Goal: Task Accomplishment & Management: Use online tool/utility

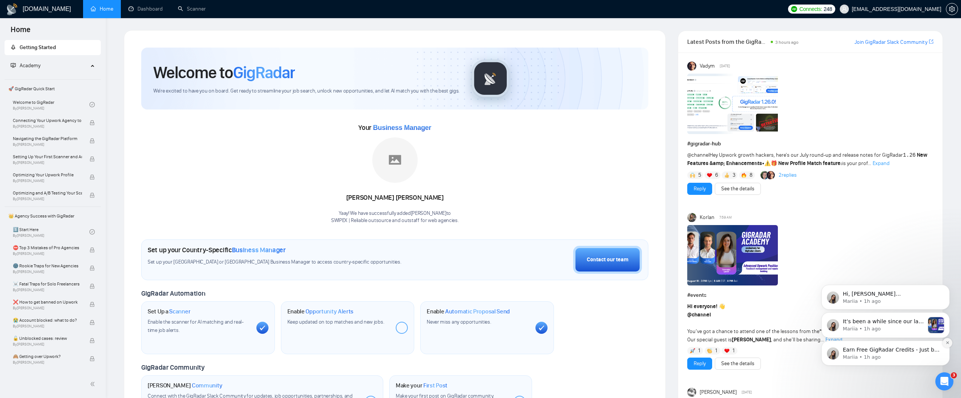
click at [945, 341] on icon "Dismiss notification" at bounding box center [947, 343] width 4 height 4
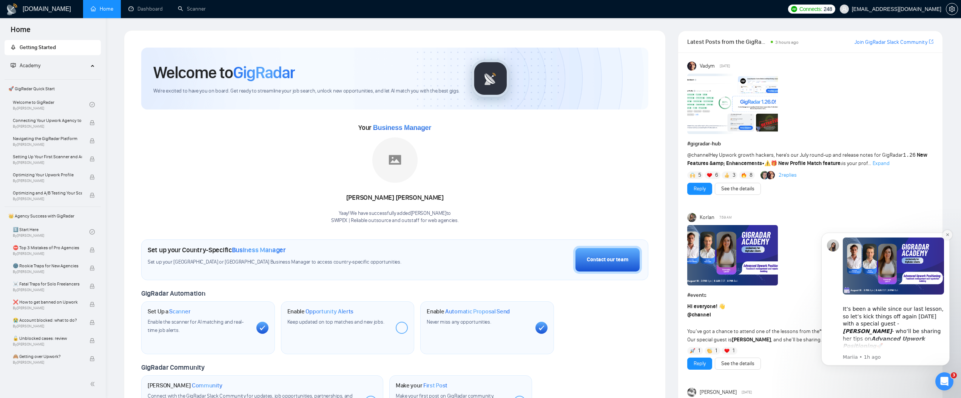
drag, startPoint x: 948, startPoint y: 234, endPoint x: 1758, endPoint y: 450, distance: 837.3
click at [948, 234] on icon "Dismiss notification" at bounding box center [947, 235] width 4 height 4
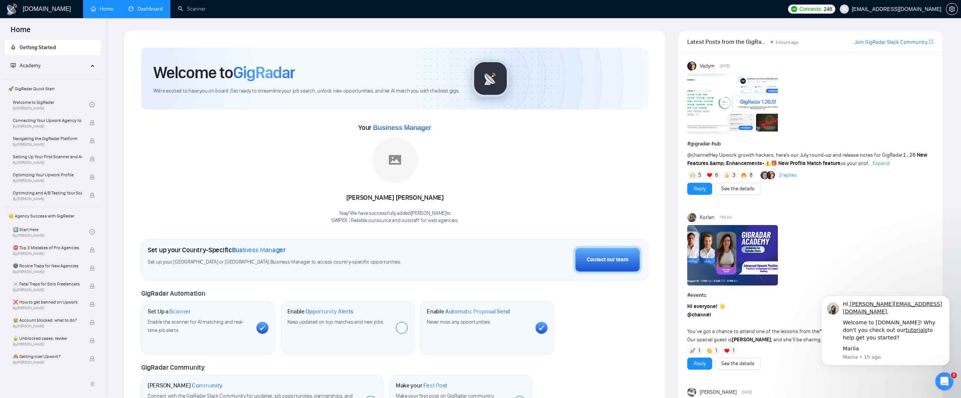
click at [154, 12] on link "Dashboard" at bounding box center [145, 9] width 34 height 6
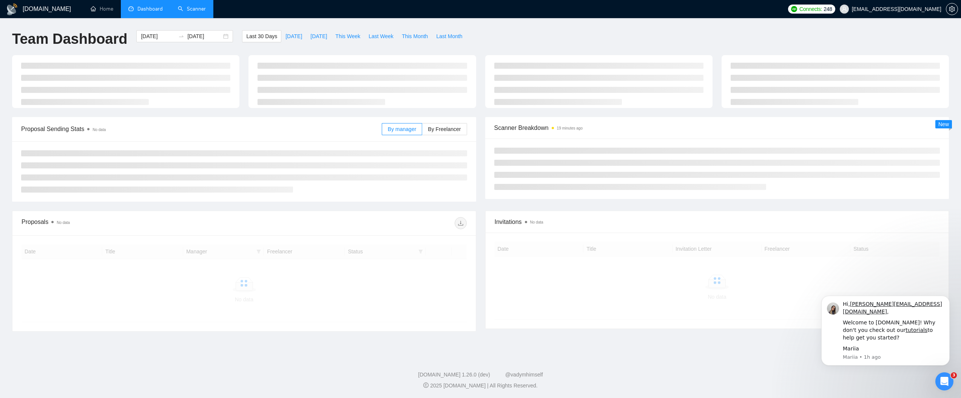
click at [198, 6] on link "Scanner" at bounding box center [192, 9] width 28 height 6
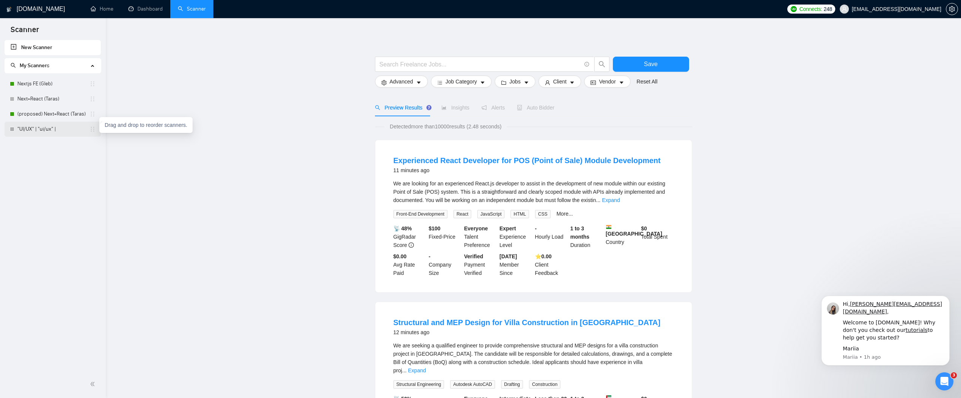
click at [85, 130] on link ""UI/UX" | "ui/ux" |" at bounding box center [53, 129] width 72 height 15
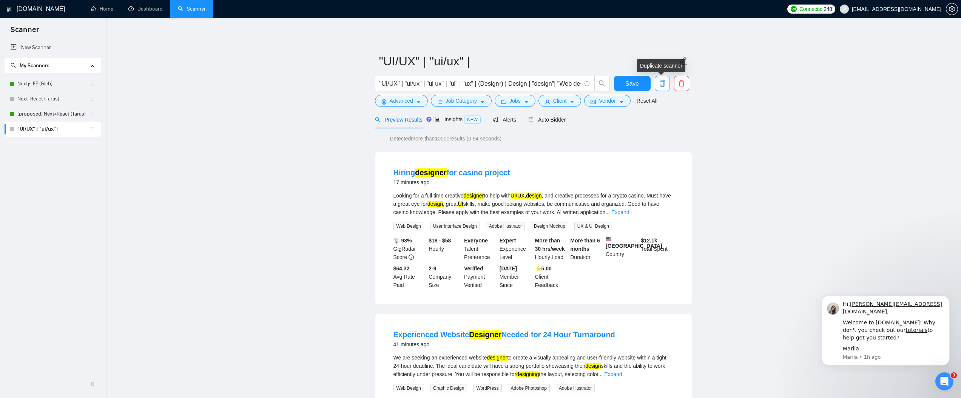
click at [663, 86] on icon "copy" at bounding box center [661, 83] width 5 height 7
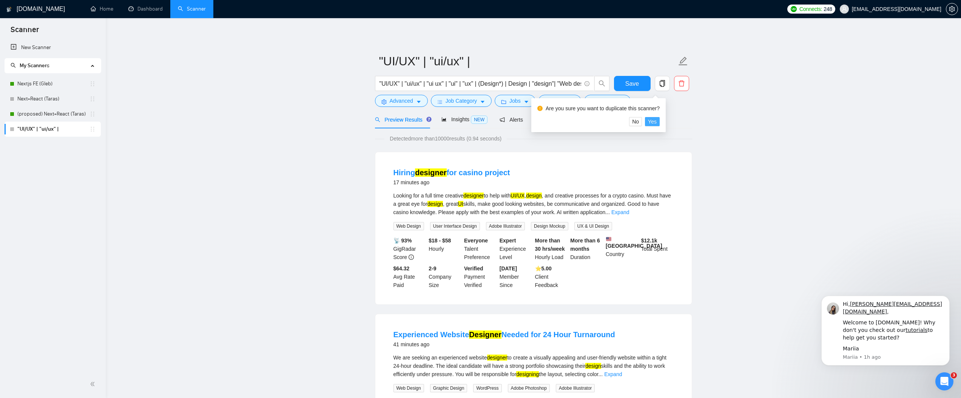
click at [654, 122] on span "Yes" at bounding box center [652, 121] width 9 height 8
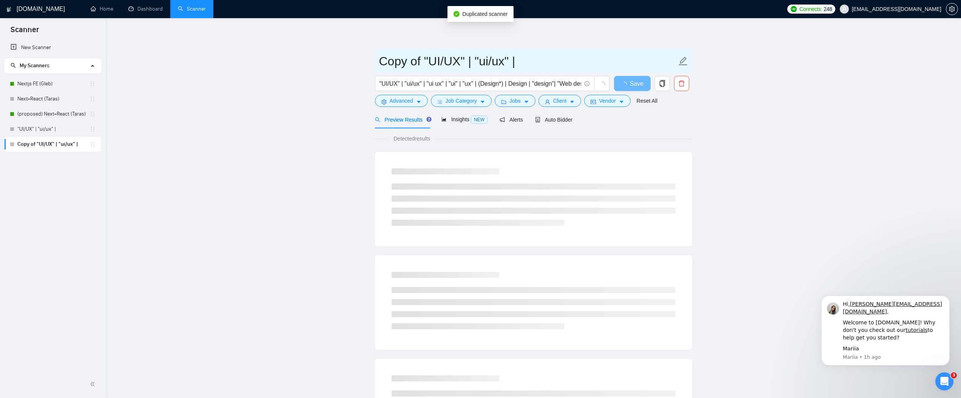
click at [682, 60] on icon "edit" at bounding box center [683, 61] width 10 height 10
click at [544, 60] on input "Copy of "UI/UX" | "ui/ux" |" at bounding box center [528, 61] width 298 height 19
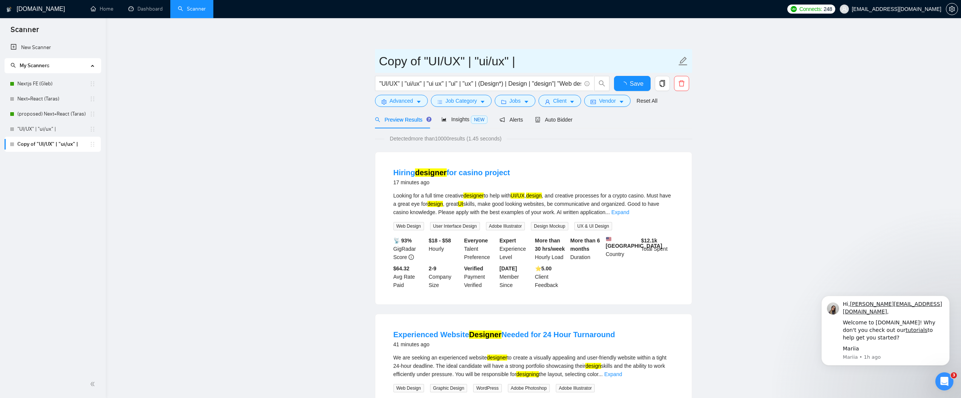
click at [544, 60] on input "Copy of "UI/UX" | "ui/ux" |" at bounding box center [528, 61] width 298 height 19
type input "UI Duplicate to Narrow Selection"
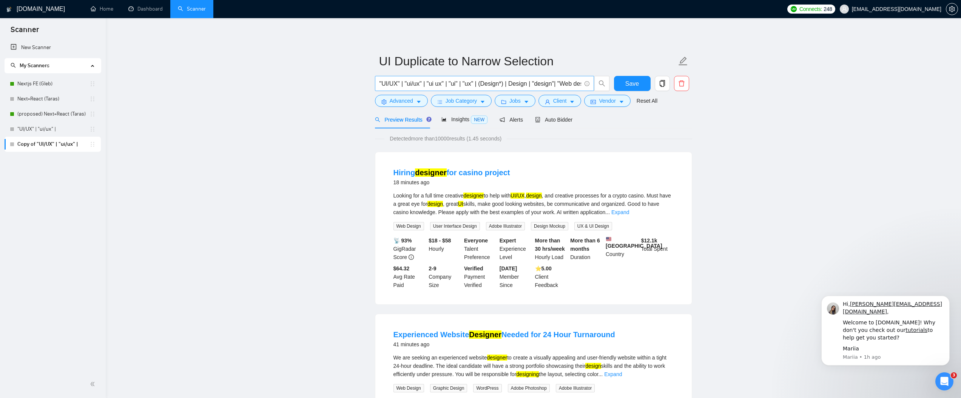
click at [545, 82] on input ""UI/UX" | "ui/ux" | "ui ux" | "ui" | "ux" | (Design*) | Design | "design"| "Web…" at bounding box center [480, 83] width 202 height 9
click at [545, 83] on input ""UI/UX" | "ui/ux" | "ui ux" | "ui" | "ux" | (Design*) | Design | "design"| "Web…" at bounding box center [480, 83] width 202 height 9
click at [419, 103] on icon "caret-down" at bounding box center [419, 102] width 4 height 2
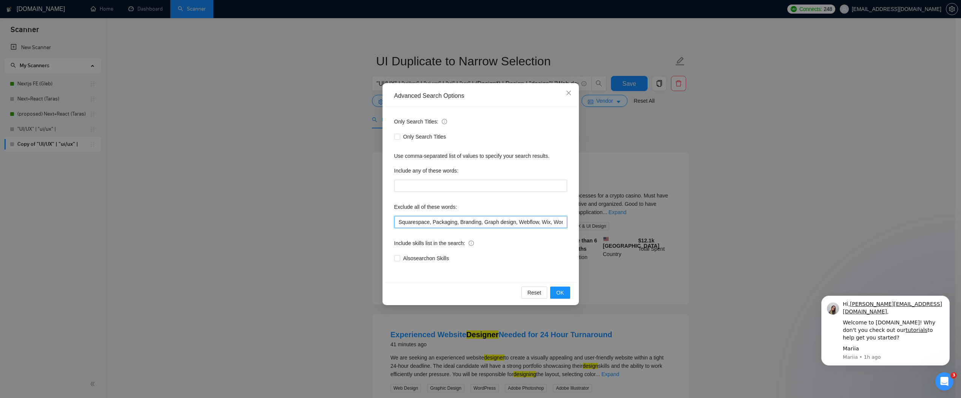
click at [453, 221] on input "Squarespace, Packaging, Branding, Graph design, Webflow, Wix, WordPress, Tilda,…" at bounding box center [480, 222] width 173 height 12
click at [569, 86] on span "Close" at bounding box center [568, 93] width 20 height 20
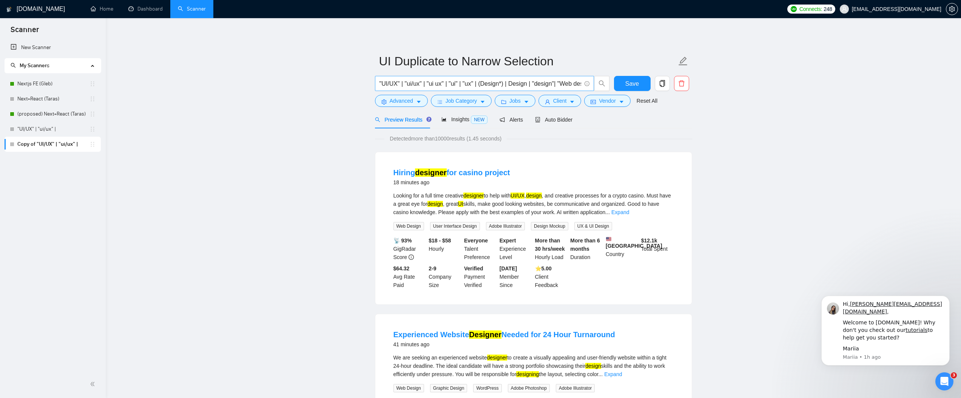
click at [424, 85] on input ""UI/UX" | "ui/ux" | "ui ux" | "ui" | "ux" | (Design*) | Design | "design"| "Web…" at bounding box center [480, 83] width 202 height 9
click at [905, 330] on link "tutorials" at bounding box center [916, 330] width 22 height 6
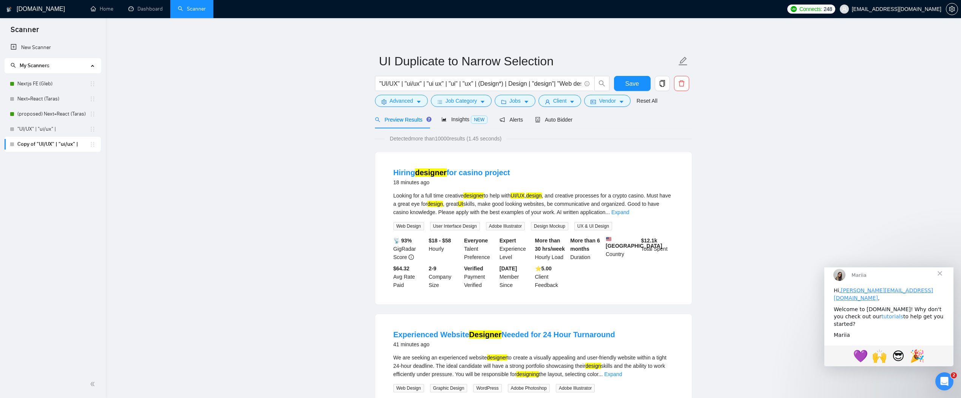
click at [885, 317] on link "tutorials" at bounding box center [892, 316] width 22 height 6
click at [412, 96] on button "Advanced" at bounding box center [401, 101] width 53 height 12
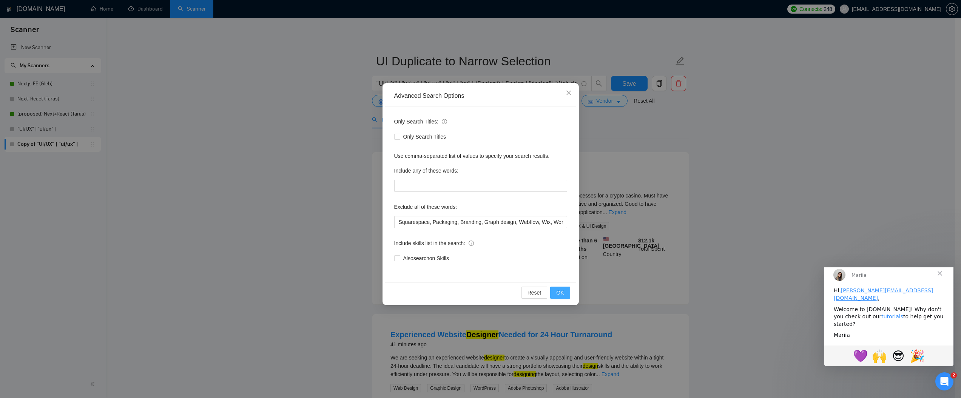
click at [559, 293] on span "OK" at bounding box center [560, 292] width 8 height 8
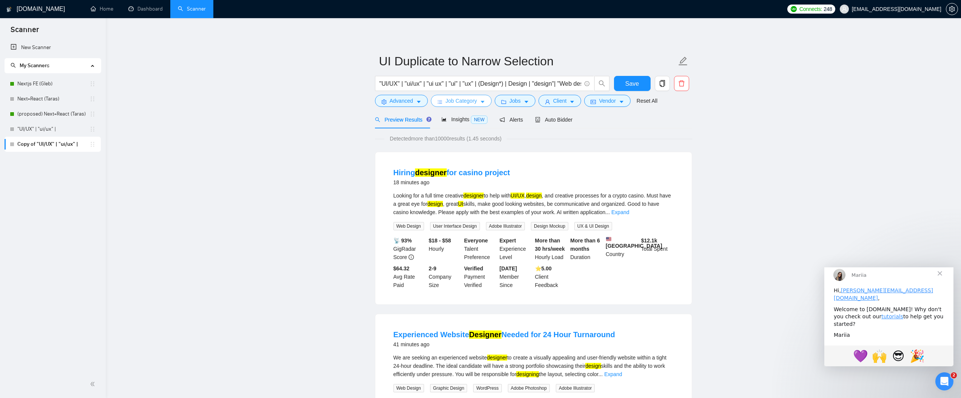
click at [464, 99] on span "Job Category" at bounding box center [461, 101] width 31 height 8
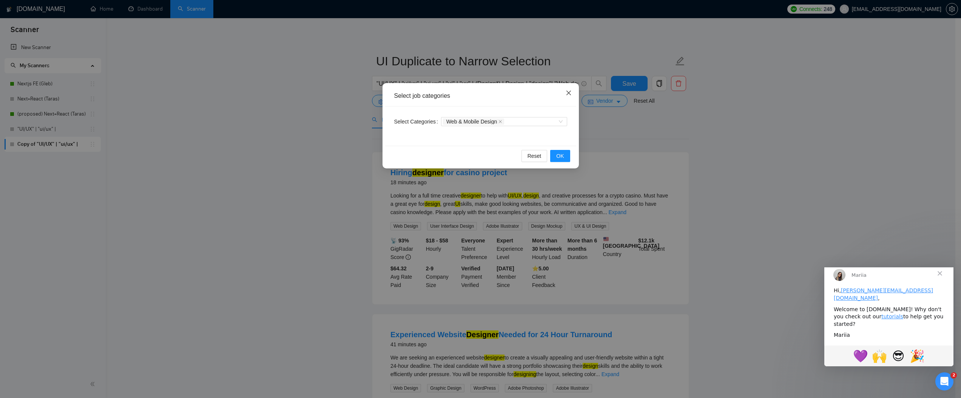
drag, startPoint x: 566, startPoint y: 96, endPoint x: 561, endPoint y: 99, distance: 6.0
click at [566, 96] on icon "close" at bounding box center [569, 93] width 6 height 6
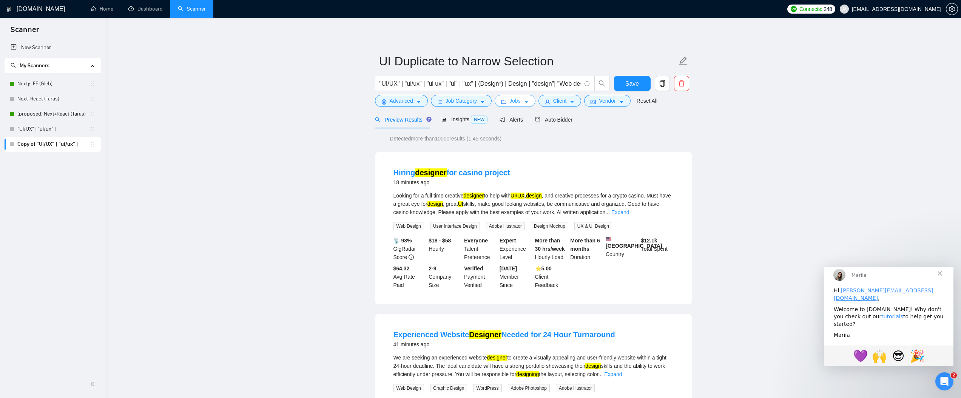
click at [518, 98] on span "Jobs" at bounding box center [514, 101] width 11 height 8
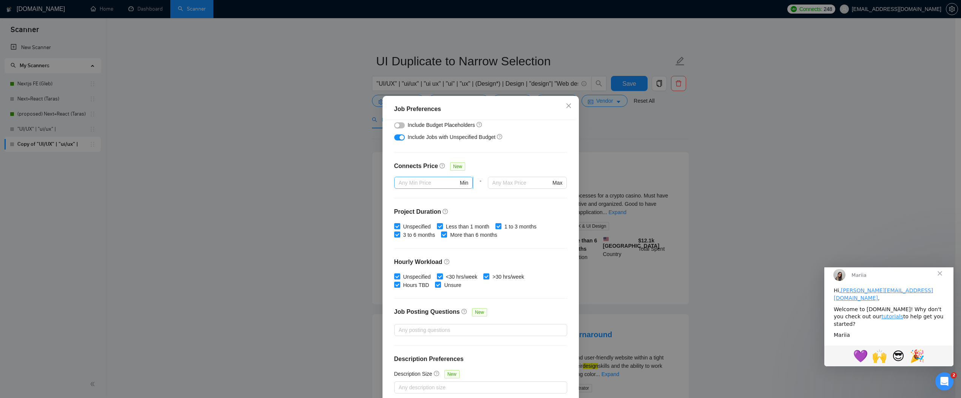
scroll to position [147, 0]
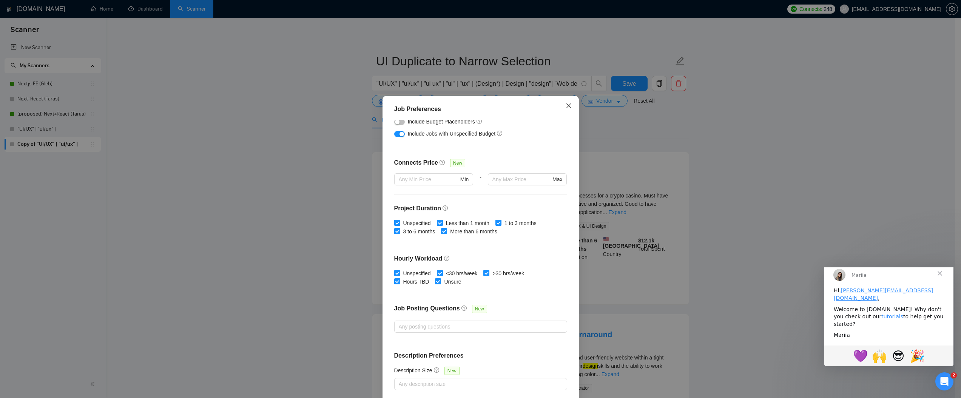
click at [566, 105] on icon "close" at bounding box center [569, 106] width 6 height 6
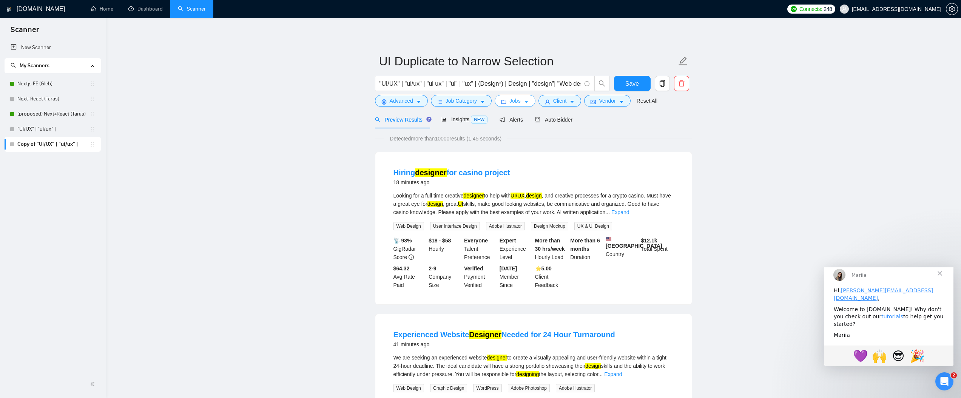
click at [514, 99] on span "Jobs" at bounding box center [514, 101] width 11 height 8
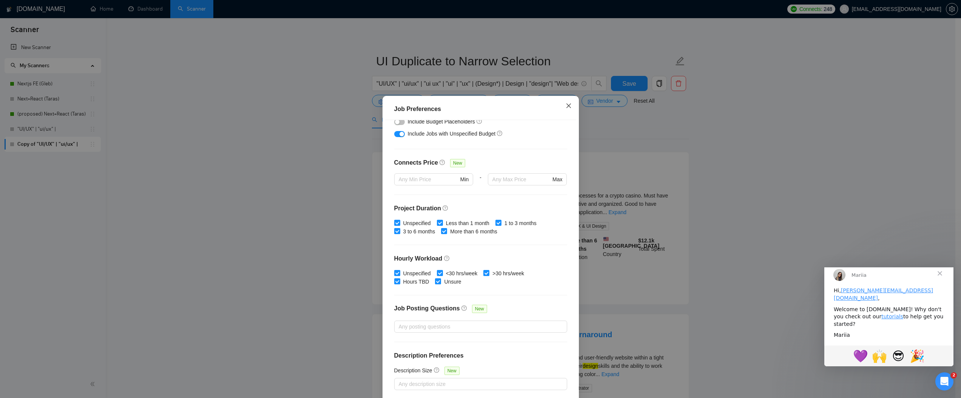
click at [564, 109] on span "Close" at bounding box center [568, 106] width 20 height 20
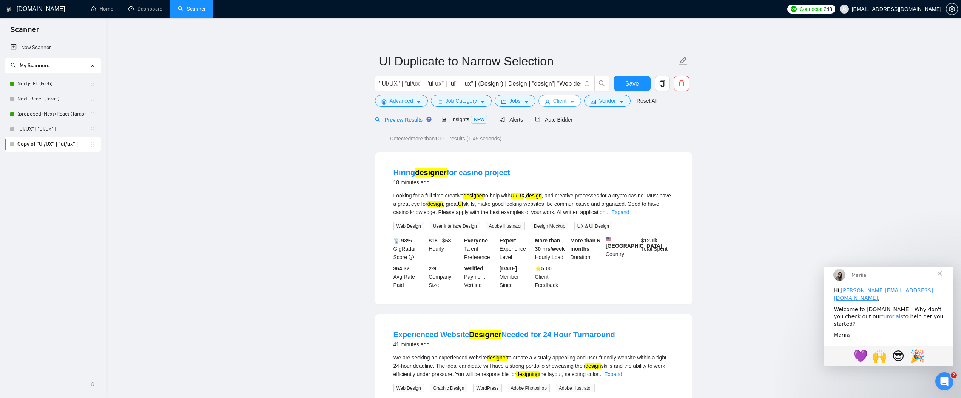
click at [570, 102] on button "Client" at bounding box center [559, 101] width 43 height 12
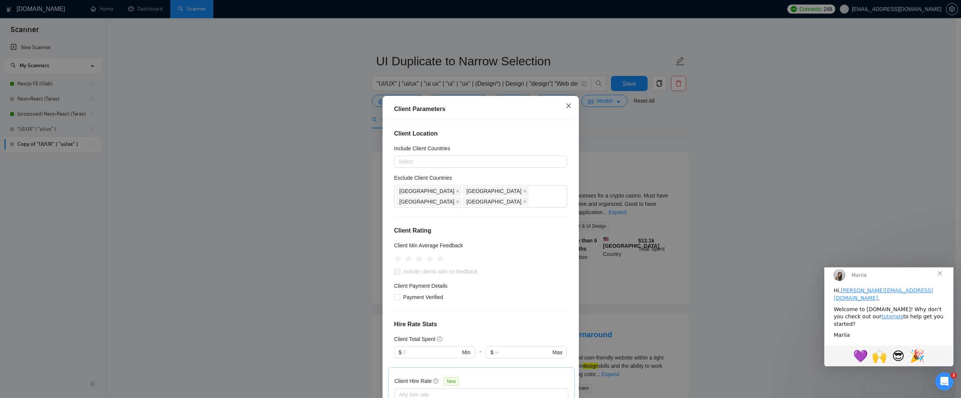
click at [571, 102] on span "Close" at bounding box center [568, 106] width 20 height 20
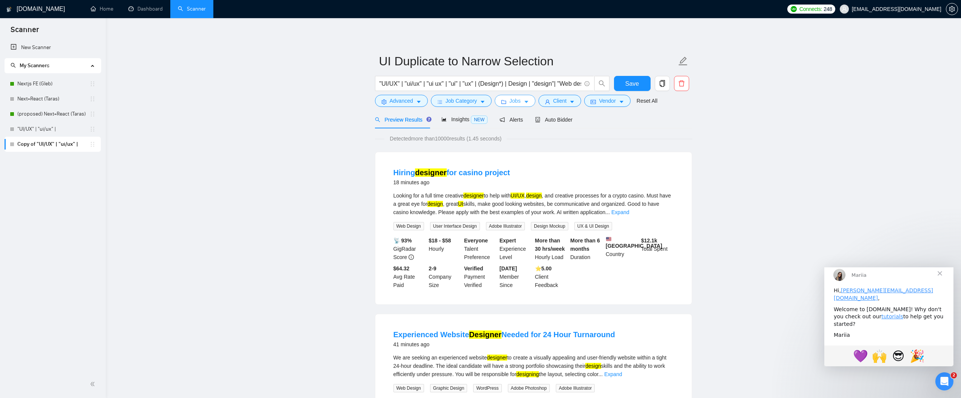
click at [517, 102] on span "Jobs" at bounding box center [514, 101] width 11 height 8
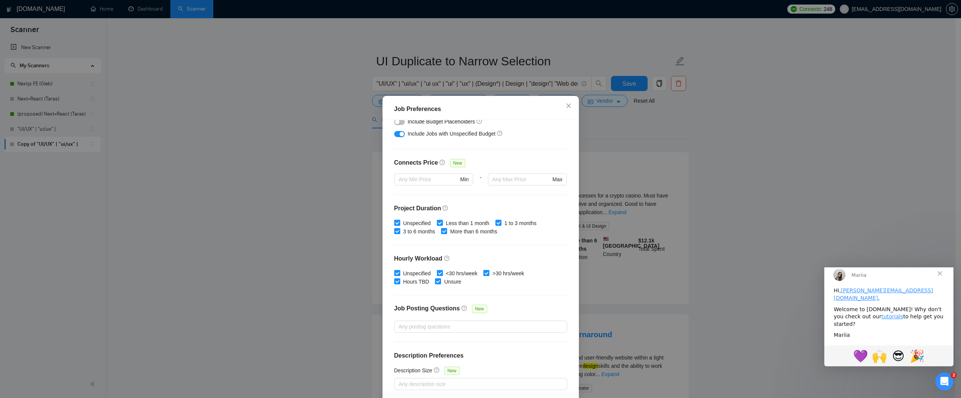
scroll to position [0, 0]
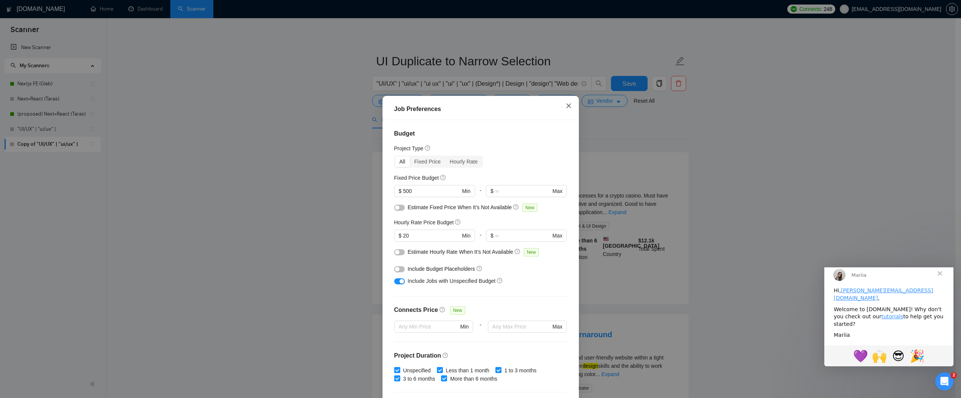
click at [563, 109] on span "Close" at bounding box center [568, 106] width 20 height 20
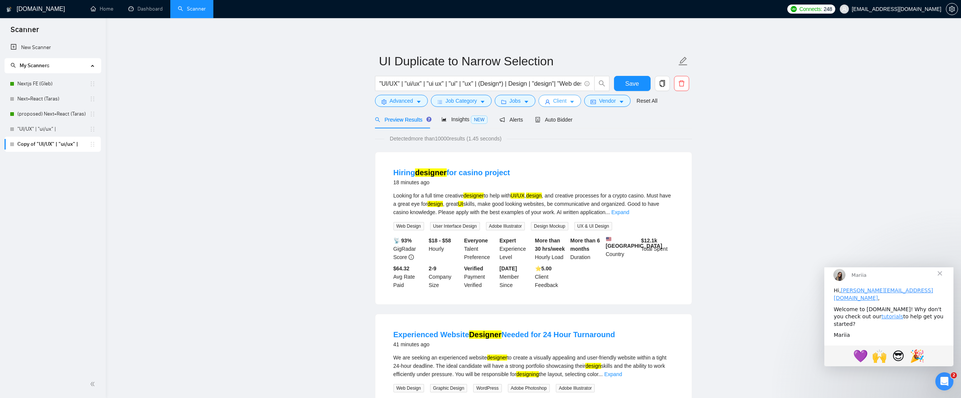
click at [564, 101] on span "Client" at bounding box center [560, 101] width 14 height 8
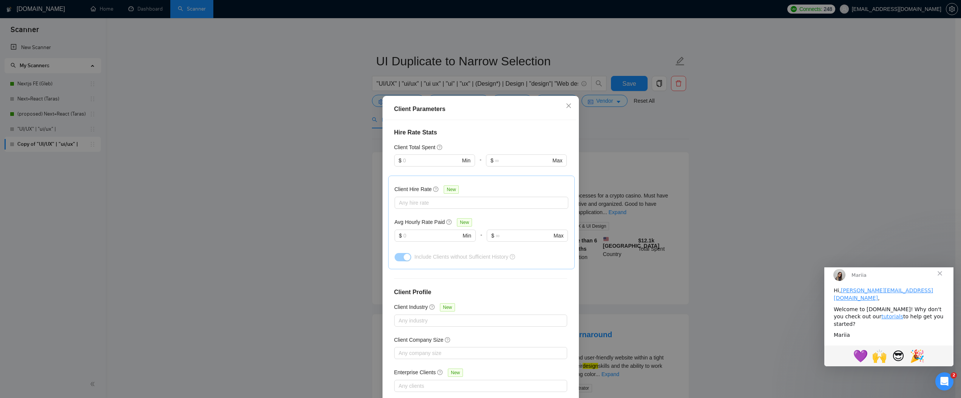
scroll to position [193, 0]
click at [566, 107] on icon "close" at bounding box center [569, 106] width 6 height 6
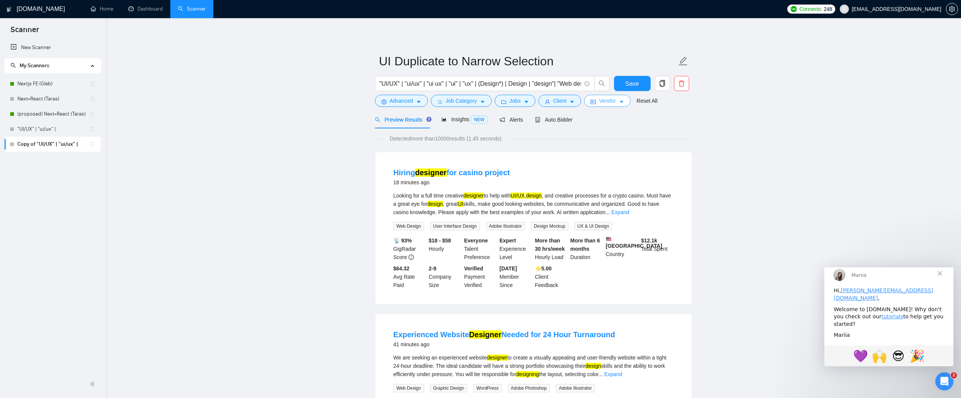
click at [615, 100] on span "Vendor" at bounding box center [607, 101] width 17 height 8
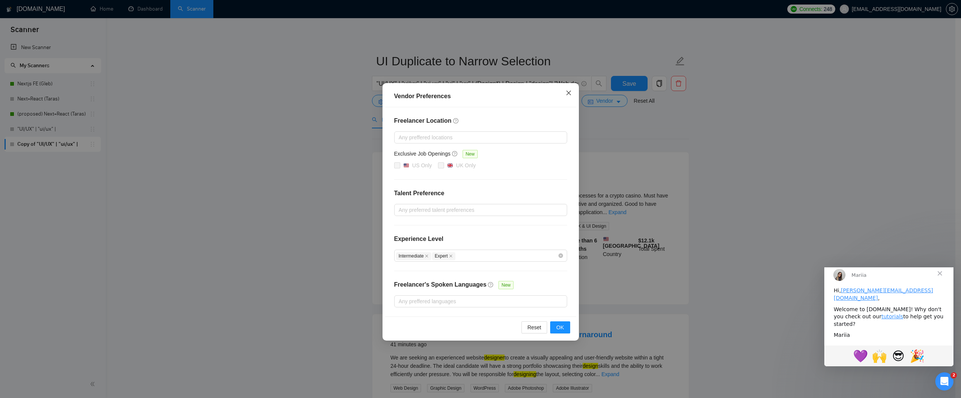
click at [566, 92] on icon "close" at bounding box center [569, 93] width 6 height 6
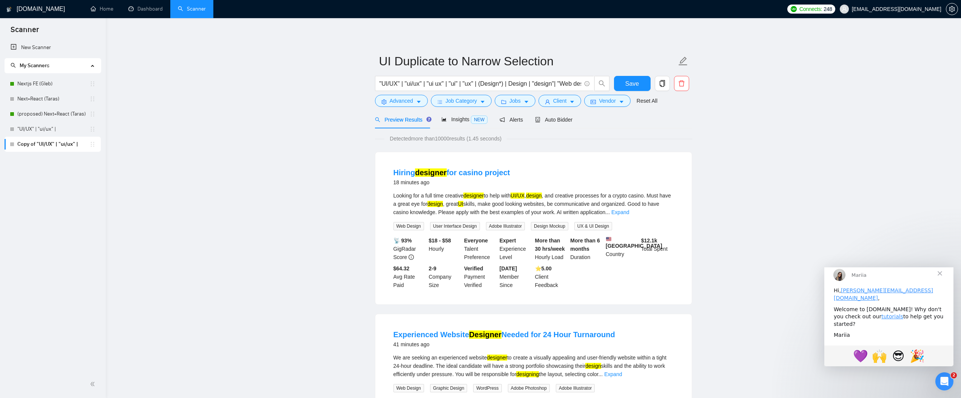
click at [936, 280] on span "Close" at bounding box center [939, 273] width 27 height 27
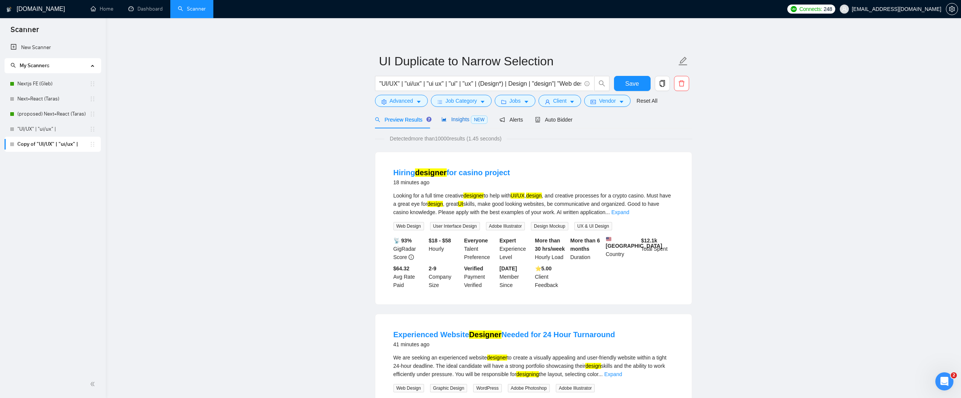
click at [466, 122] on span "Insights NEW" at bounding box center [464, 119] width 46 height 6
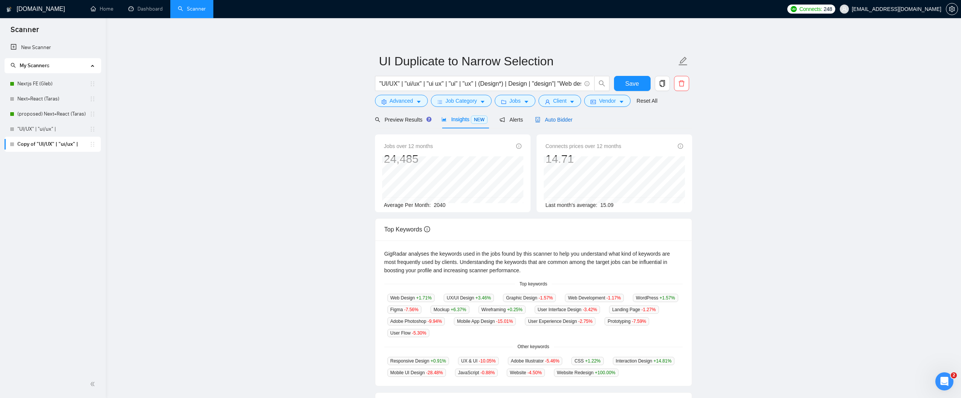
click at [560, 121] on span "Auto Bidder" at bounding box center [553, 120] width 37 height 6
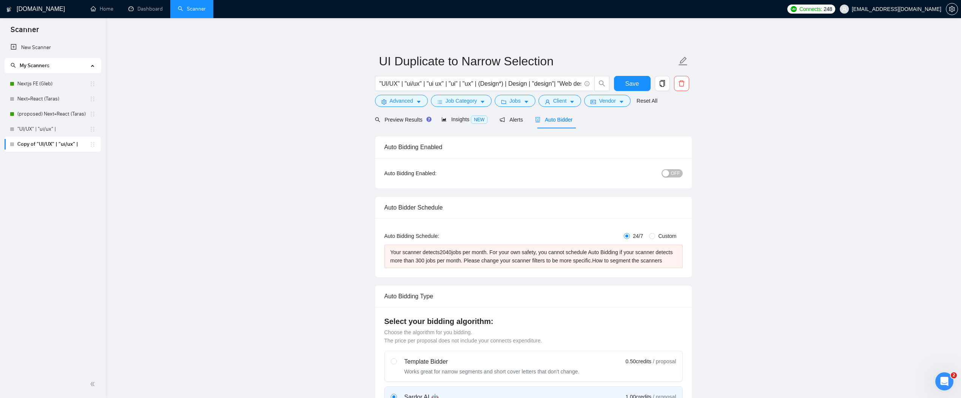
radio input "false"
radio input "true"
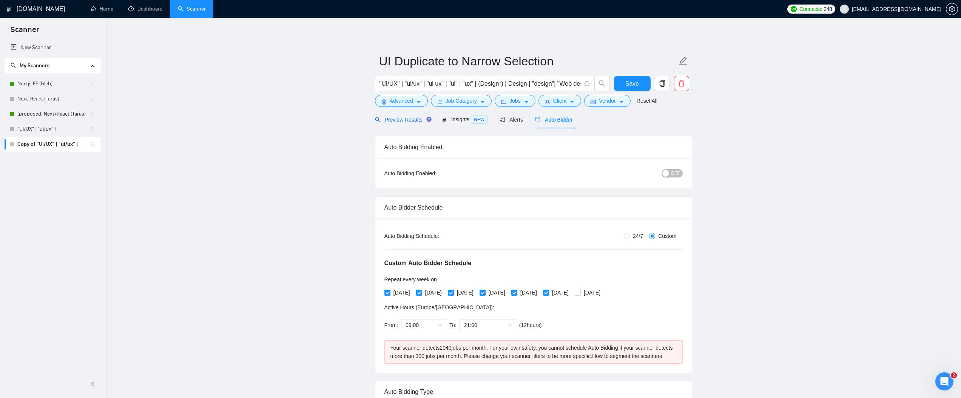
click at [406, 122] on span "Preview Results" at bounding box center [402, 120] width 54 height 6
